Goal: Task Accomplishment & Management: Use online tool/utility

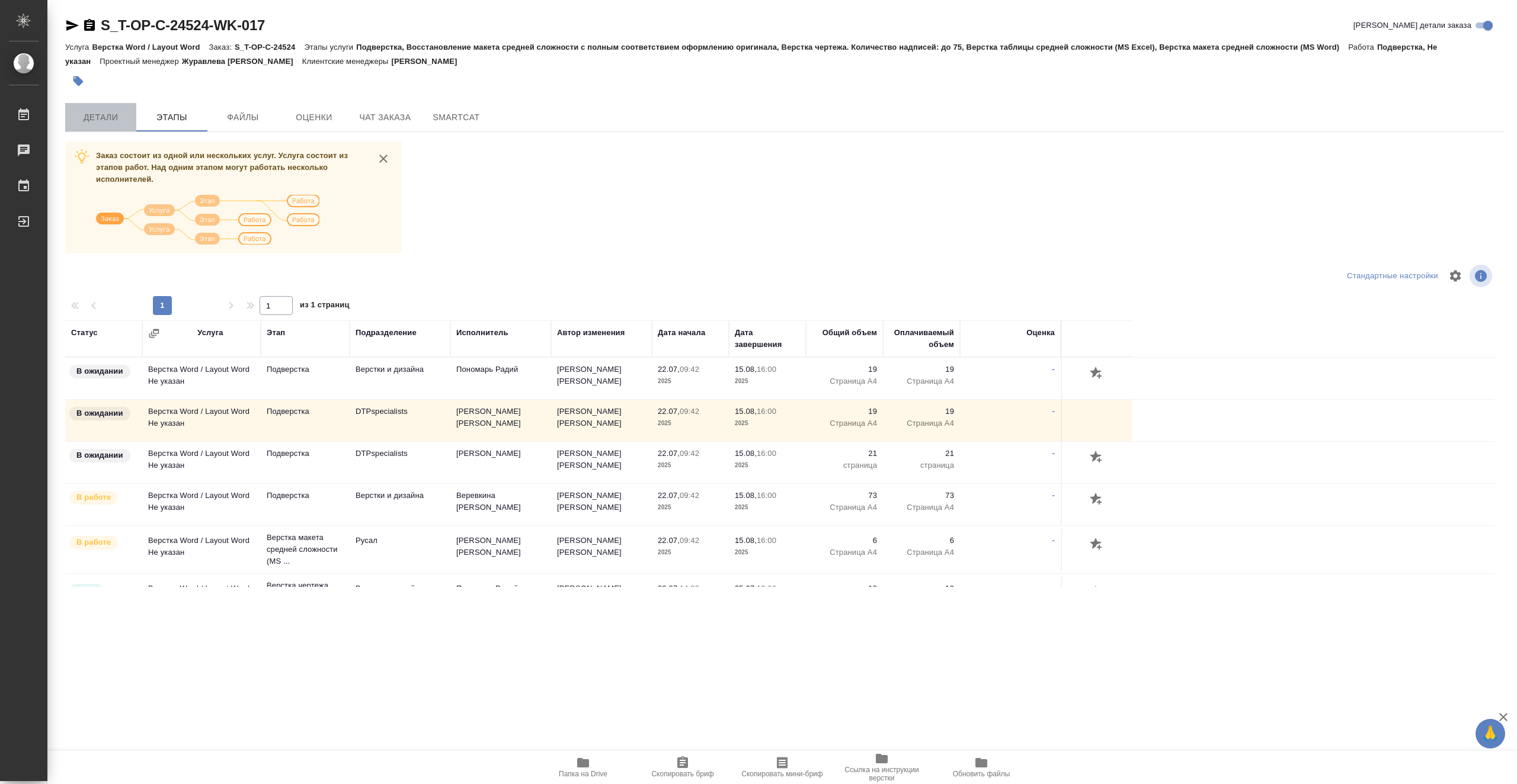
click at [111, 108] on button "Детали" at bounding box center [101, 117] width 71 height 28
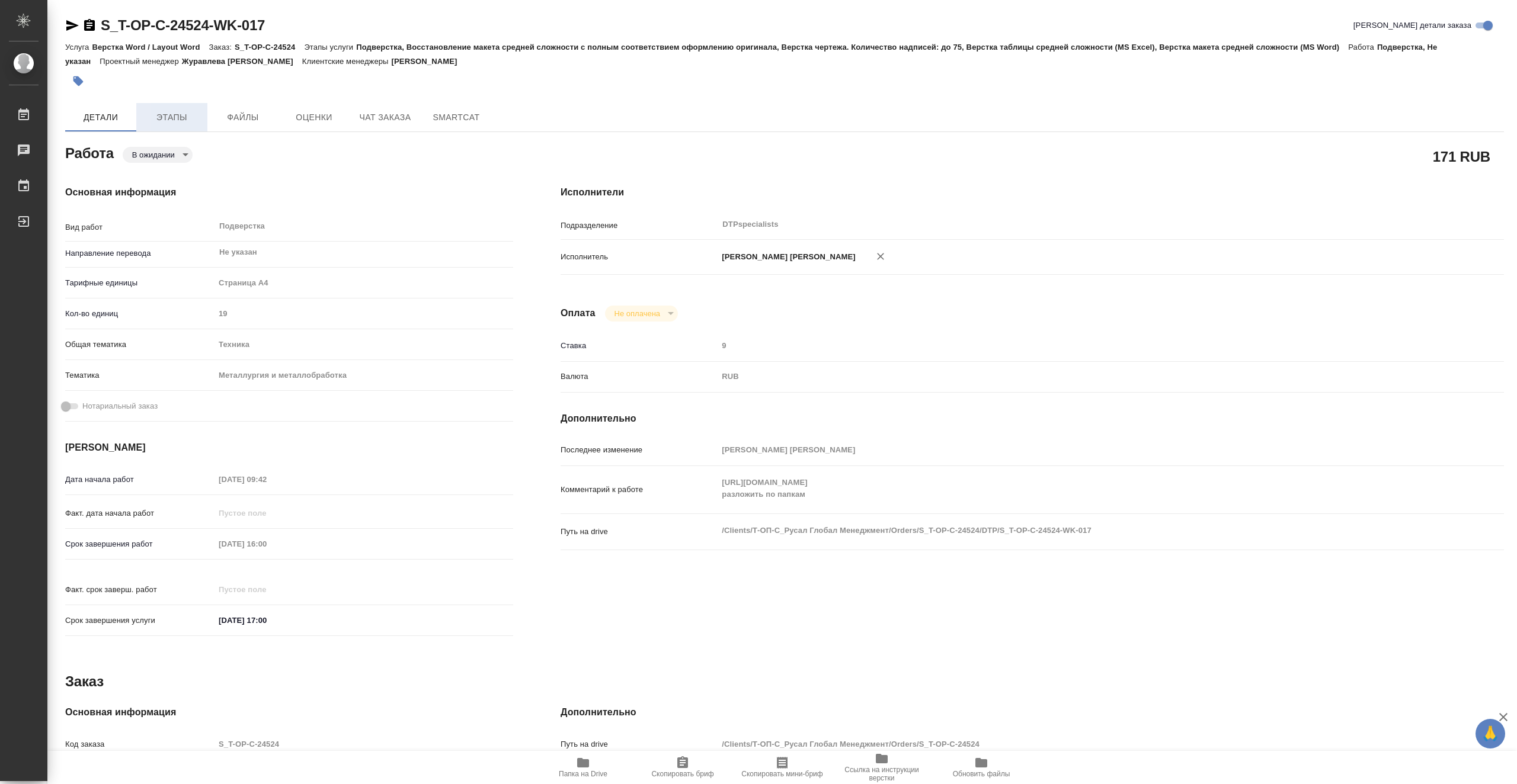
type textarea "x"
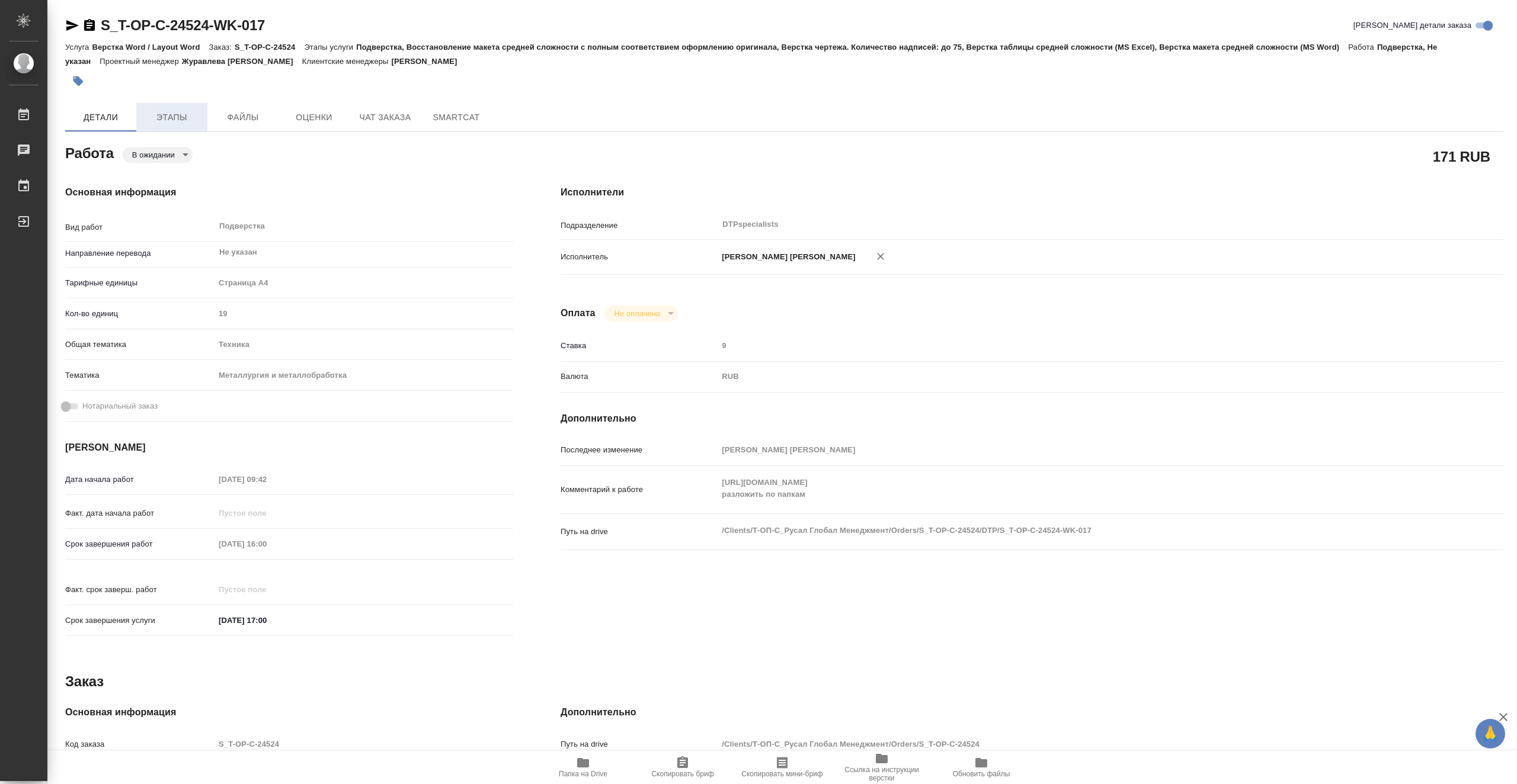
type textarea "x"
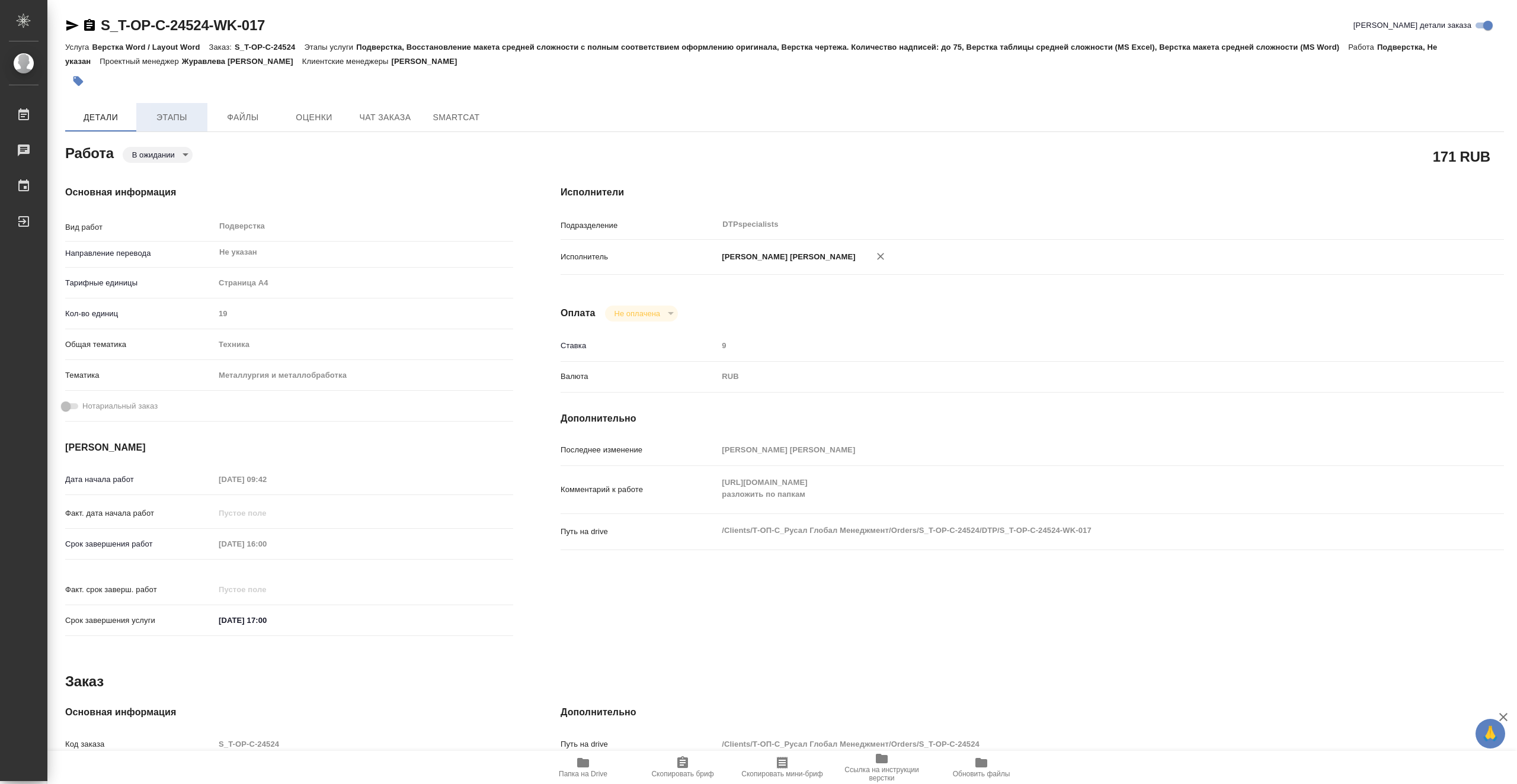
type textarea "x"
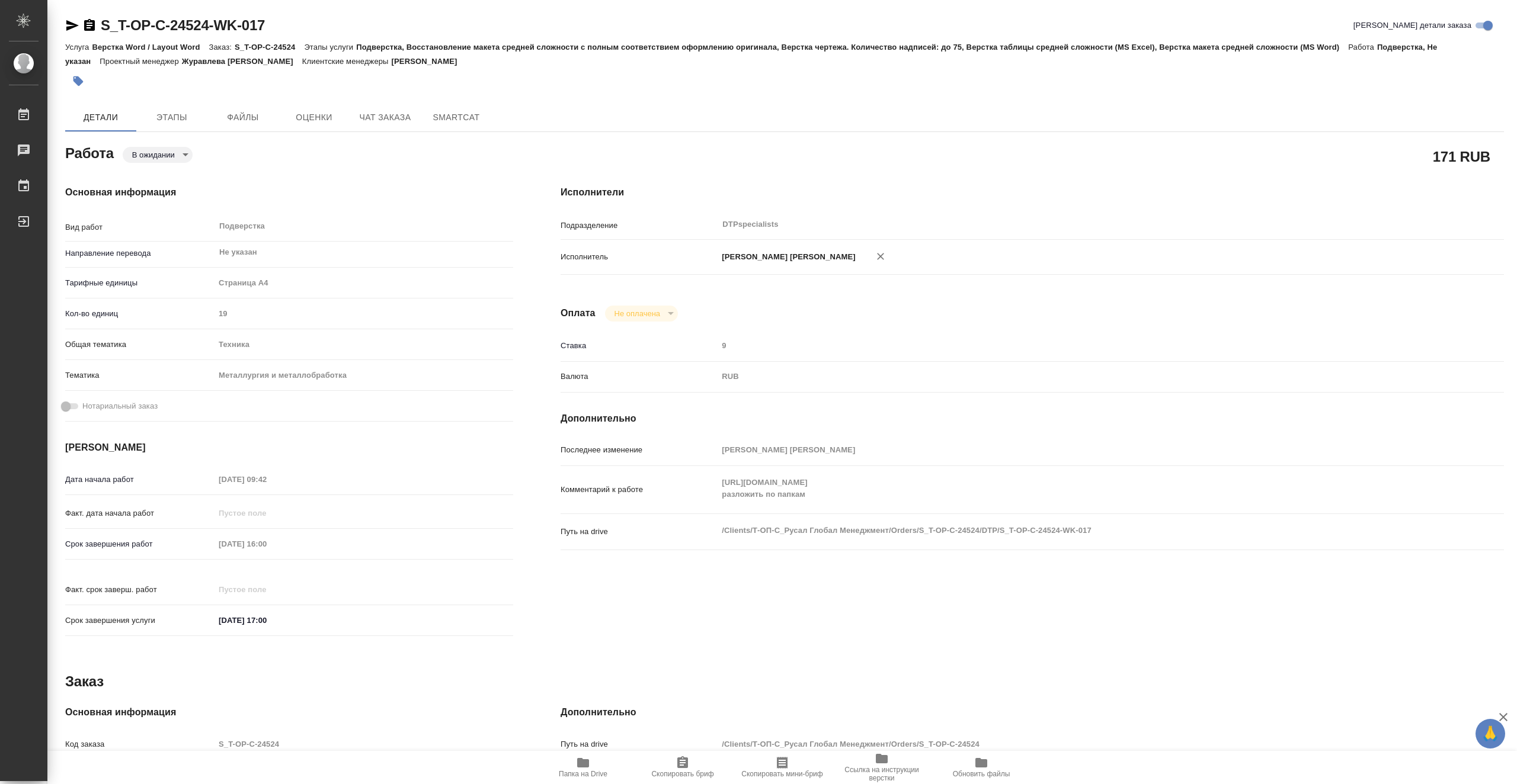
type textarea "x"
